Goal: Find specific fact: Find contact information

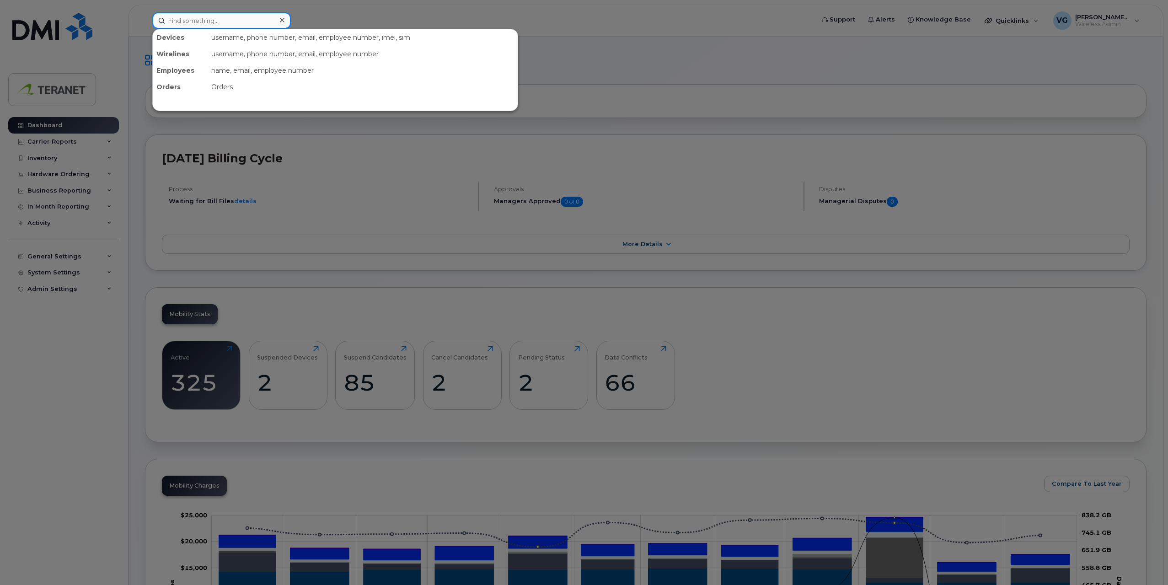
click at [210, 27] on input at bounding box center [221, 20] width 139 height 16
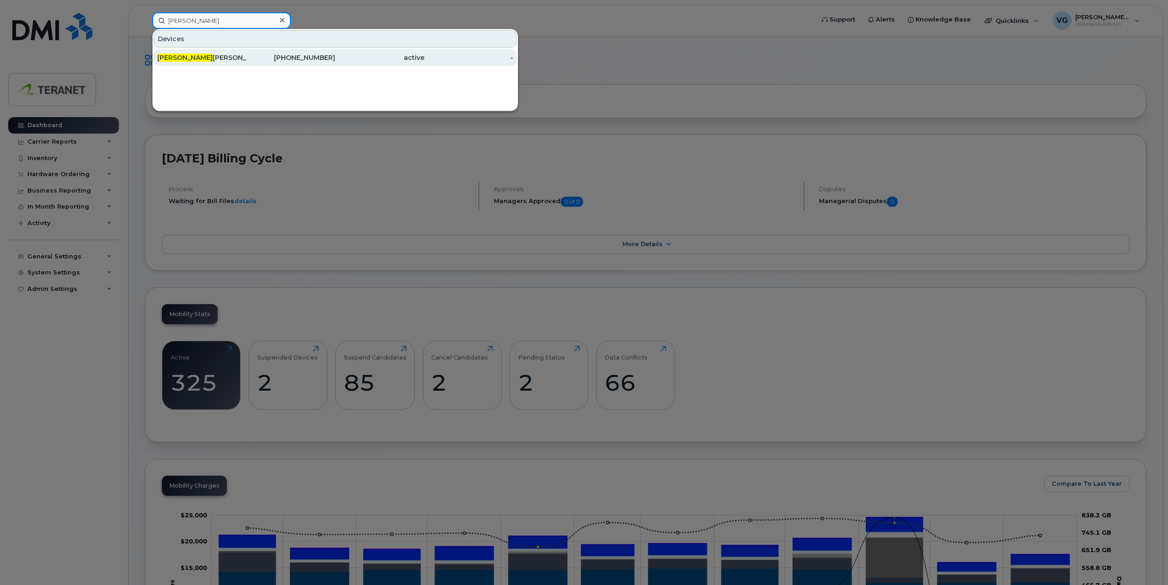
type input "[PERSON_NAME]"
click at [276, 57] on div "[PHONE_NUMBER]" at bounding box center [290, 57] width 89 height 9
click at [180, 59] on div "[PERSON_NAME]" at bounding box center [201, 57] width 89 height 9
